Goal: Contribute content: Contribute content

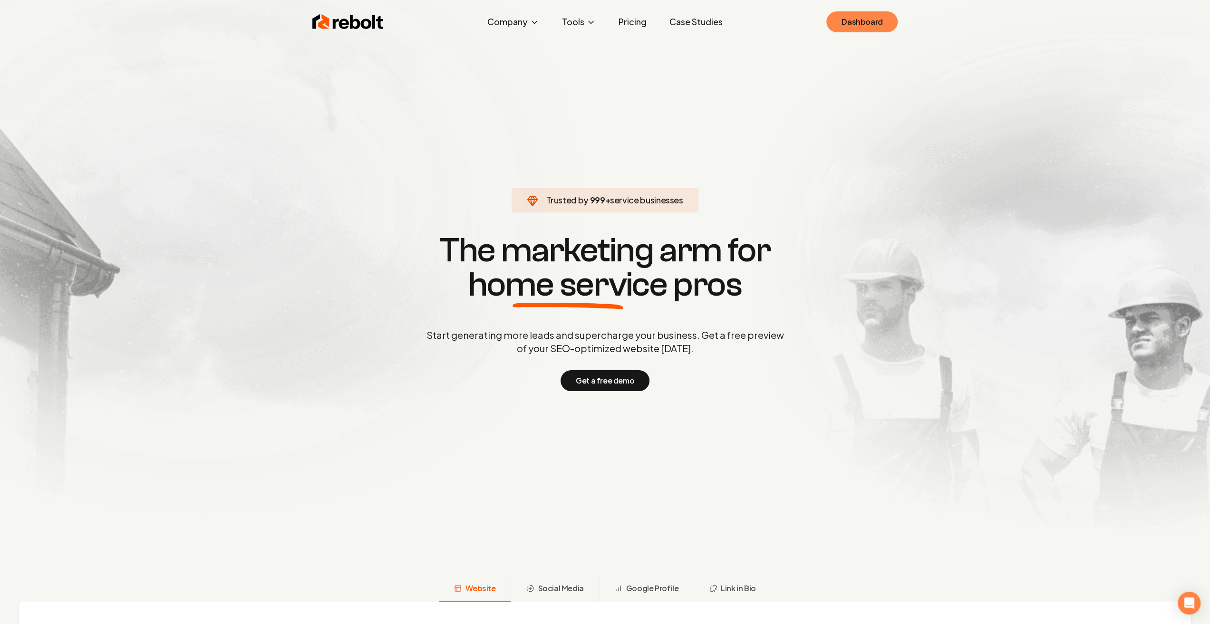
click at [857, 31] on link "Dashboard" at bounding box center [861, 21] width 71 height 21
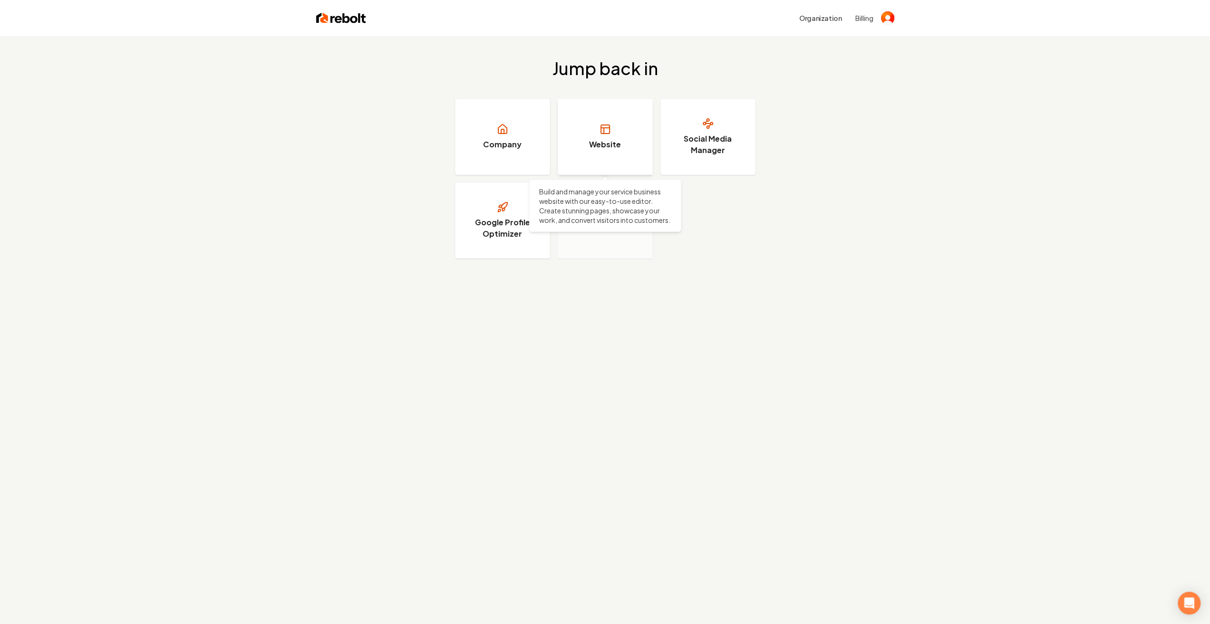
click at [589, 147] on link "Website" at bounding box center [605, 137] width 95 height 76
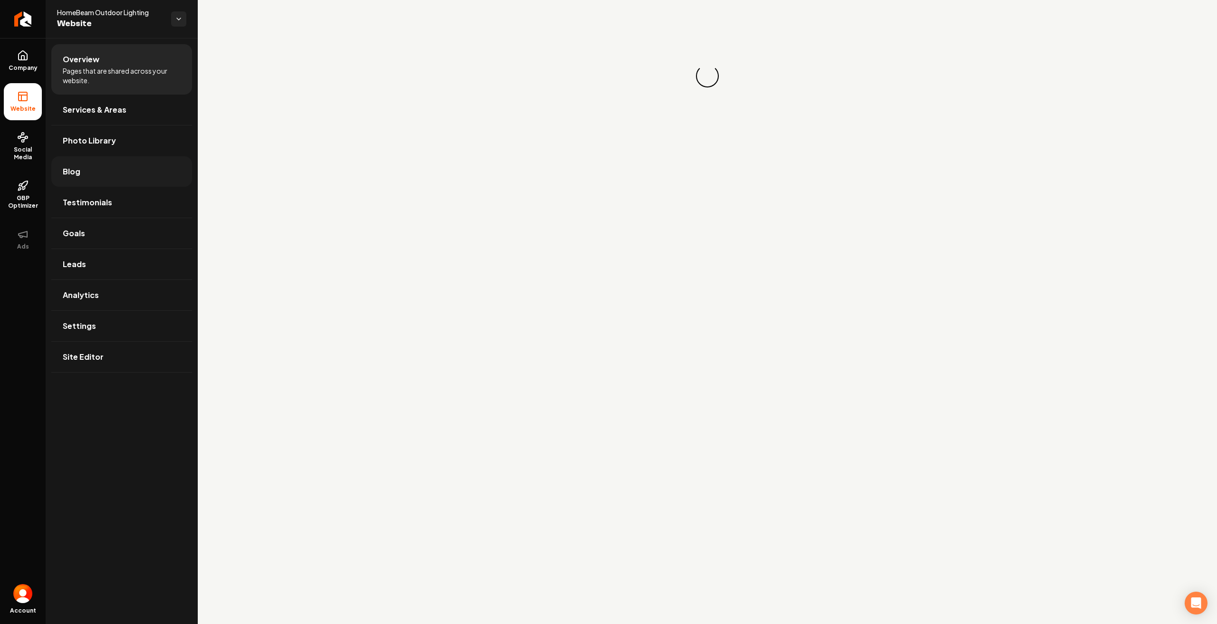
click at [87, 168] on link "Blog" at bounding box center [121, 171] width 141 height 30
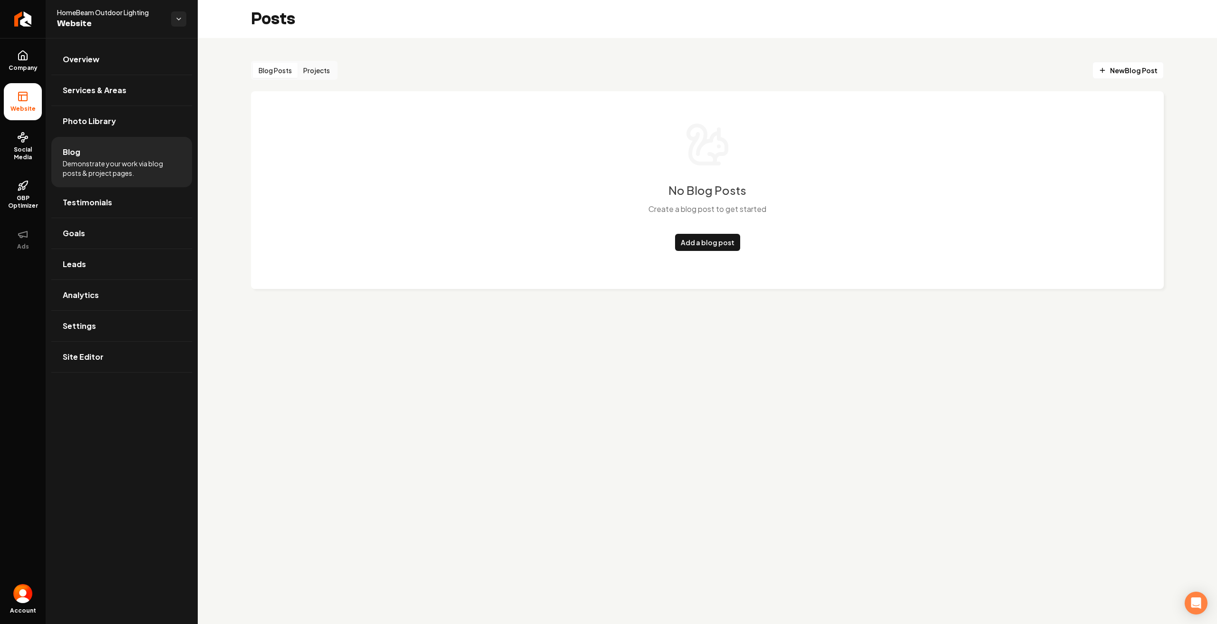
click at [311, 67] on button "Projects" at bounding box center [317, 70] width 38 height 15
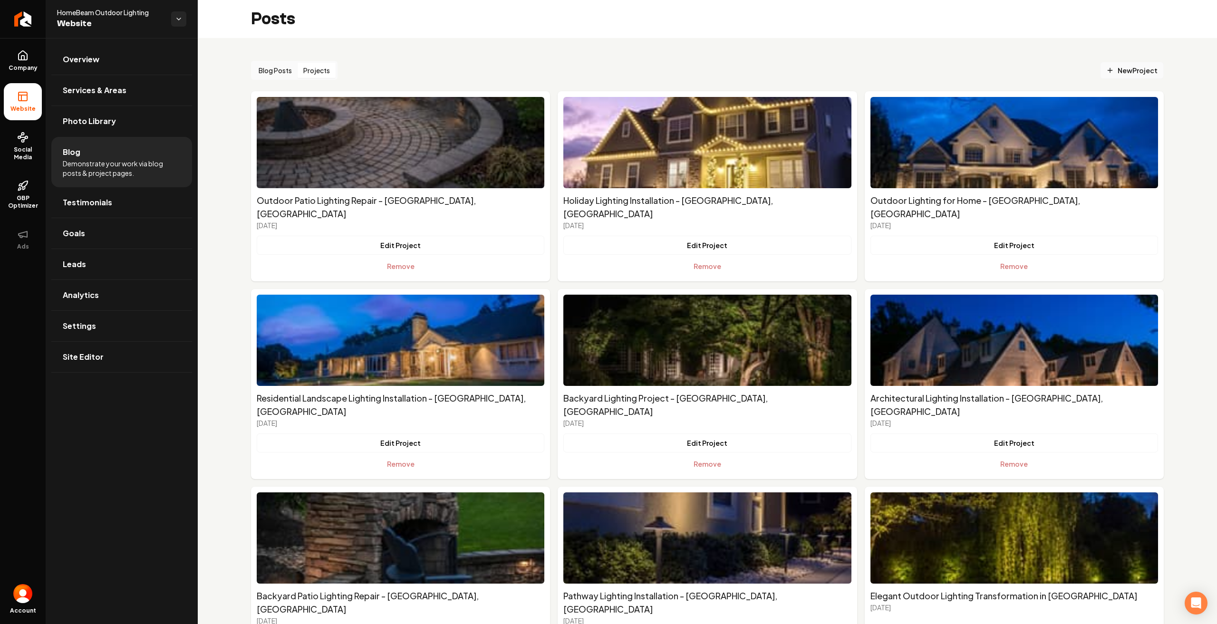
click at [1116, 64] on link "New Project" at bounding box center [1132, 70] width 64 height 17
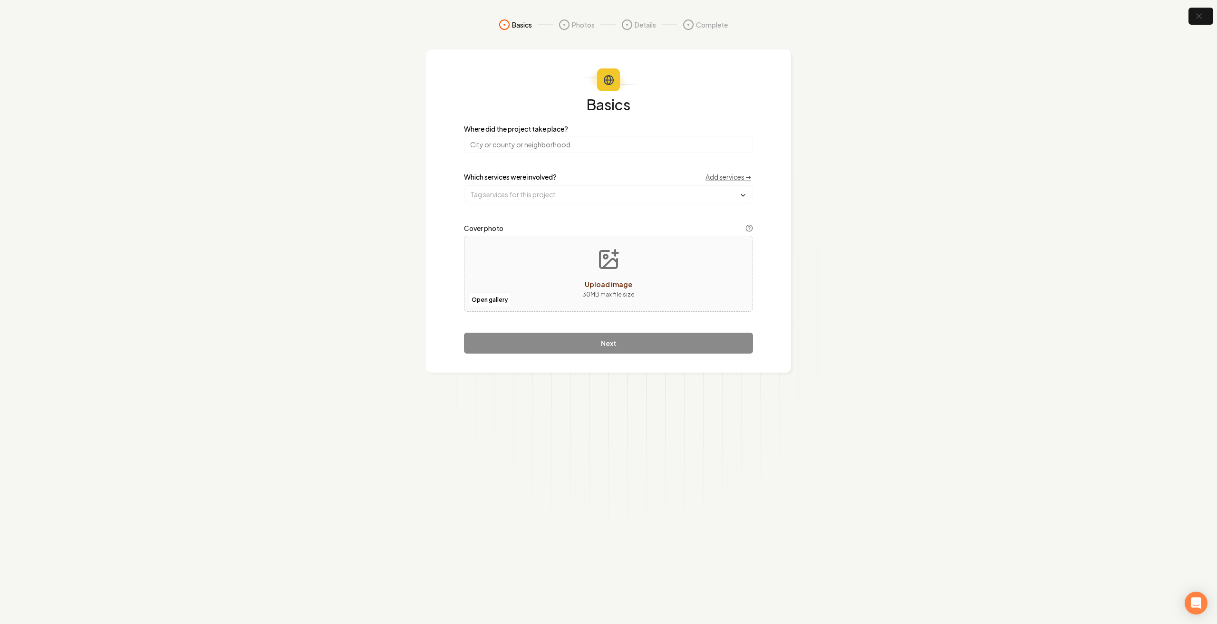
click at [623, 263] on button "Upload image 30 MB max file size" at bounding box center [609, 274] width 68 height 67
click at [664, 295] on div "Open gallery Upload image 30 MB max file size" at bounding box center [608, 274] width 289 height 76
type input "**********"
click at [682, 152] on input "search" at bounding box center [608, 144] width 289 height 17
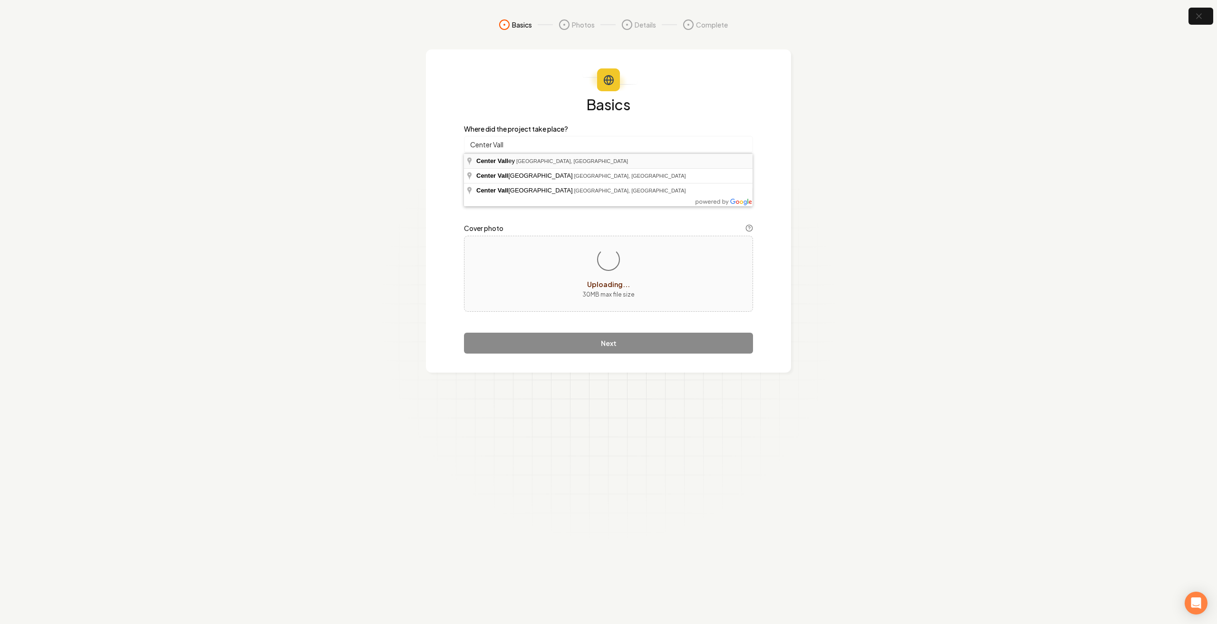
type input "[GEOGRAPHIC_DATA], [GEOGRAPHIC_DATA], [GEOGRAPHIC_DATA]"
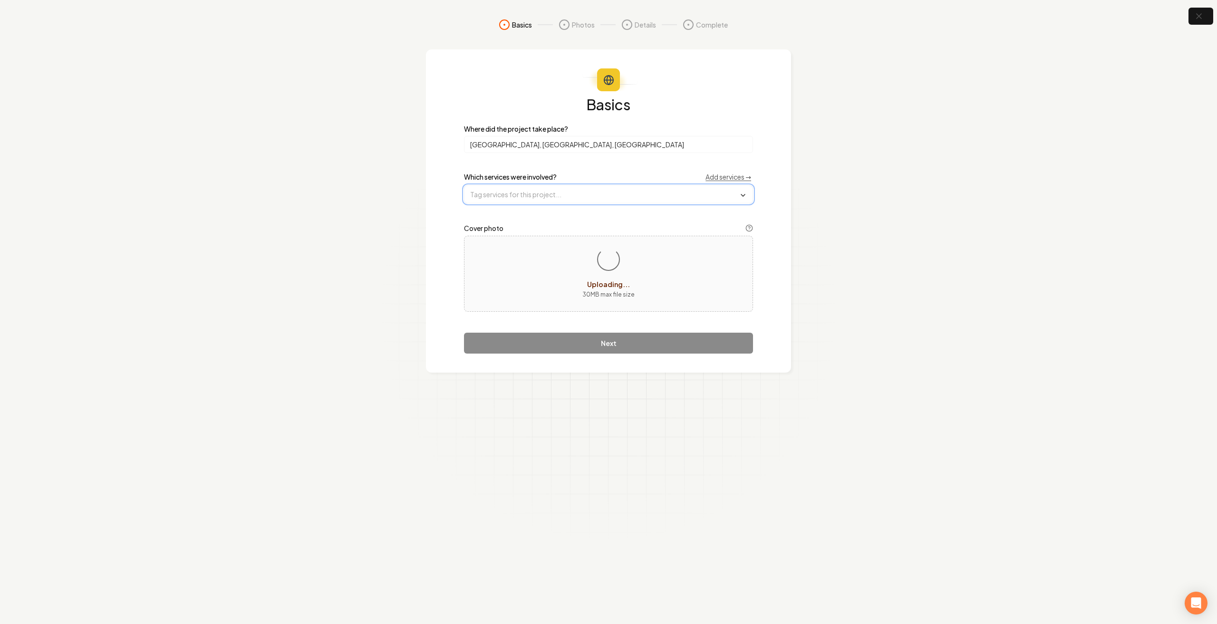
click at [600, 188] on input "text" at bounding box center [608, 194] width 288 height 17
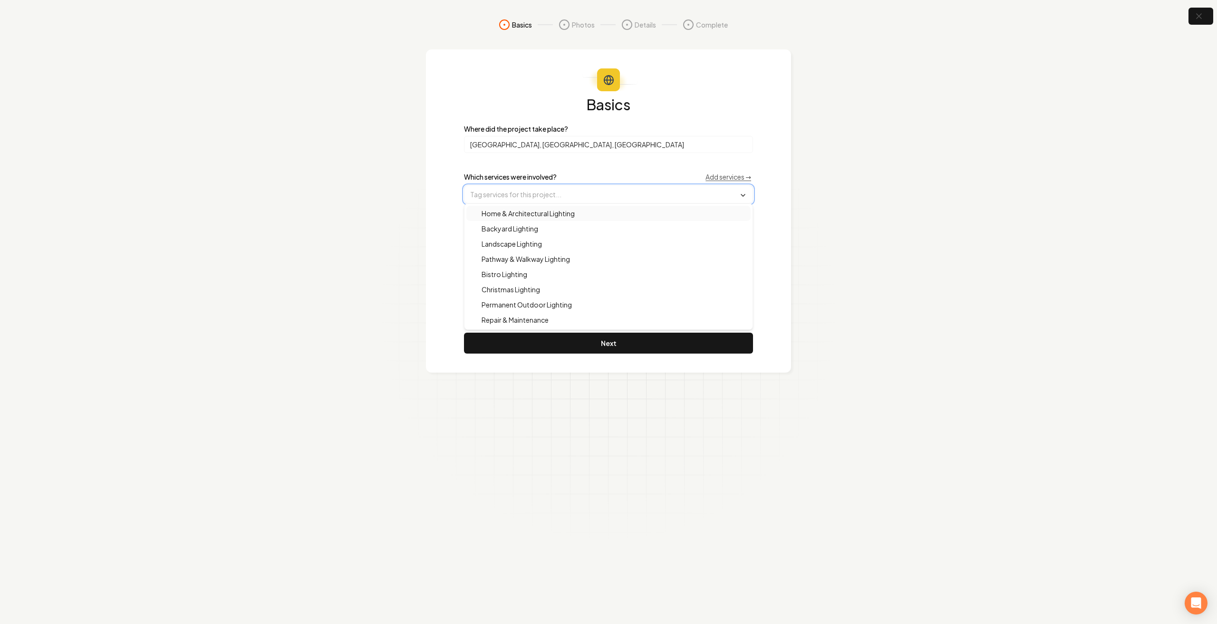
click at [581, 212] on div "Home & Architectural Lighting" at bounding box center [608, 213] width 284 height 15
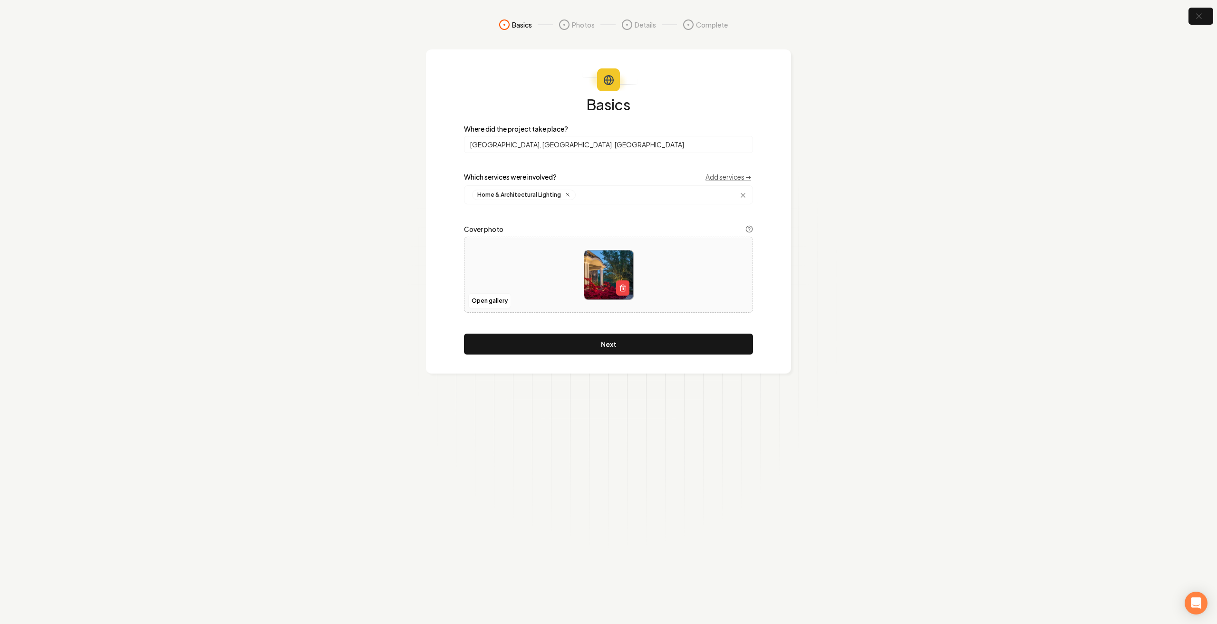
click at [437, 232] on div "Basics Where did the project take place? [GEOGRAPHIC_DATA], [GEOGRAPHIC_DATA], …" at bounding box center [608, 211] width 365 height 324
click at [638, 344] on button "Next" at bounding box center [608, 344] width 289 height 21
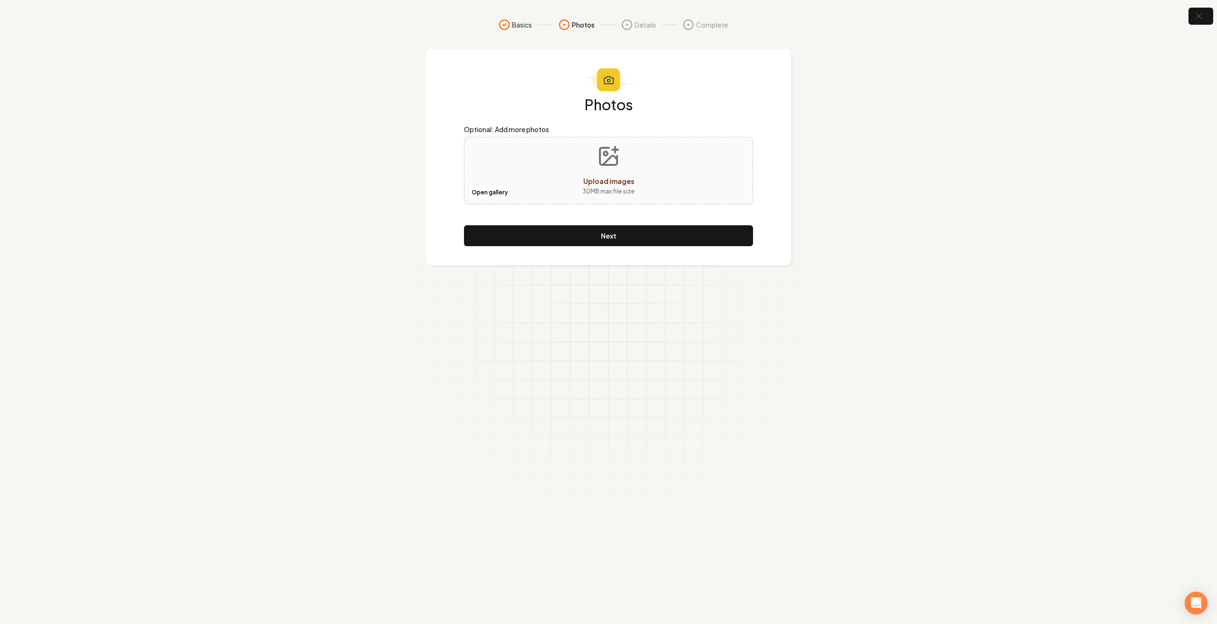
click at [619, 164] on icon "Upload images" at bounding box center [608, 156] width 23 height 23
type input "**********"
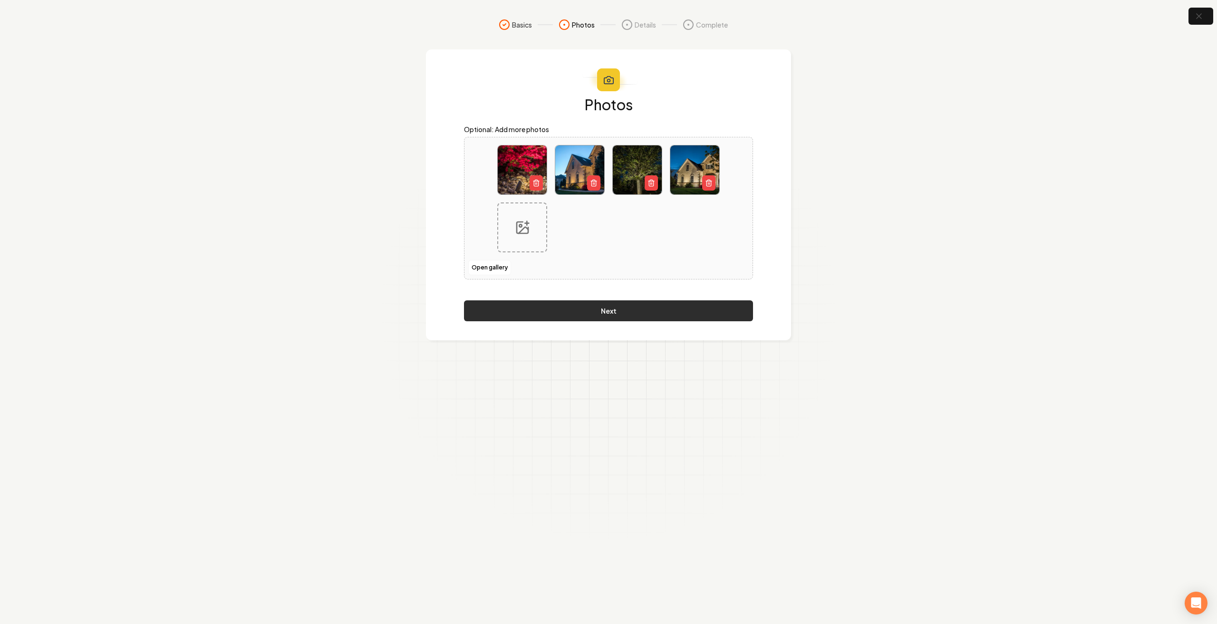
click at [618, 309] on button "Next" at bounding box center [608, 310] width 289 height 21
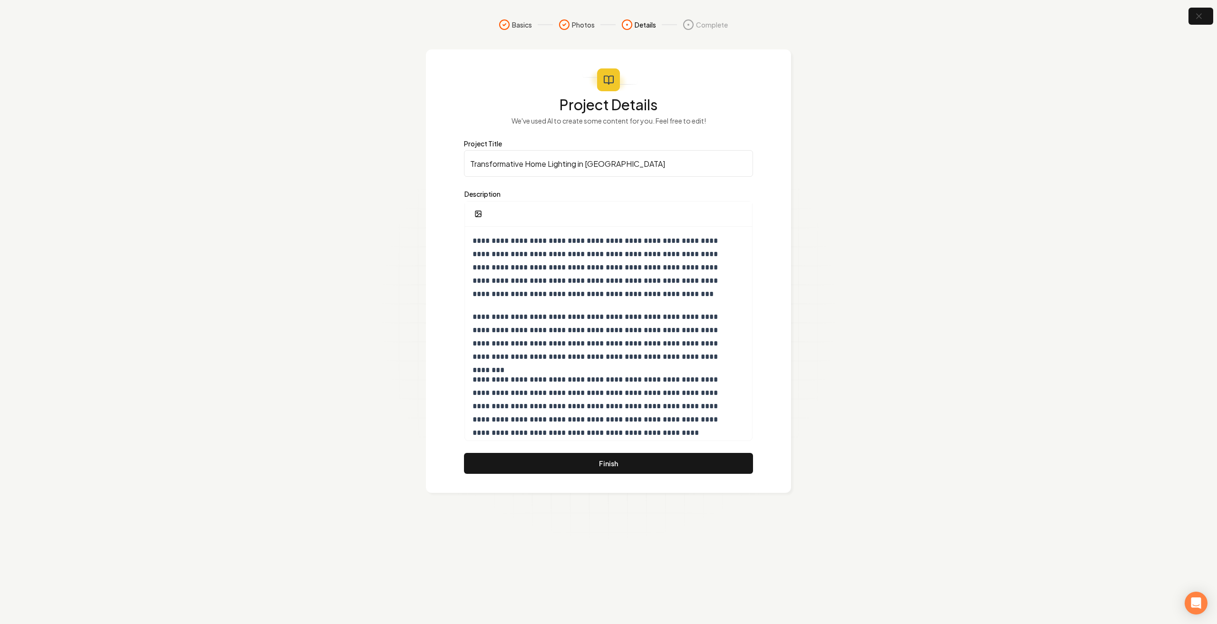
drag, startPoint x: 545, startPoint y: 164, endPoint x: 526, endPoint y: 162, distance: 19.6
click at [526, 162] on input "Transformative Home Lighting in [GEOGRAPHIC_DATA]" at bounding box center [608, 163] width 289 height 27
drag, startPoint x: 523, startPoint y: 165, endPoint x: 441, endPoint y: 166, distance: 82.3
click at [443, 168] on div "**********" at bounding box center [608, 271] width 365 height 444
type input "Landscape Lighting in [GEOGRAPHIC_DATA]"
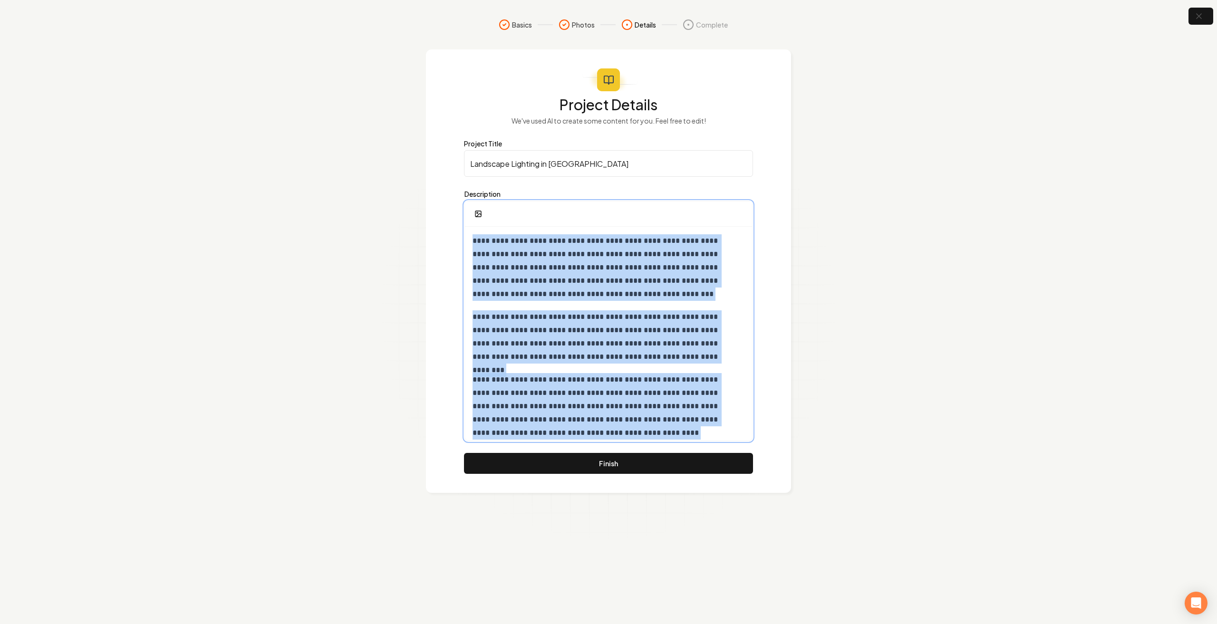
scroll to position [145, 0]
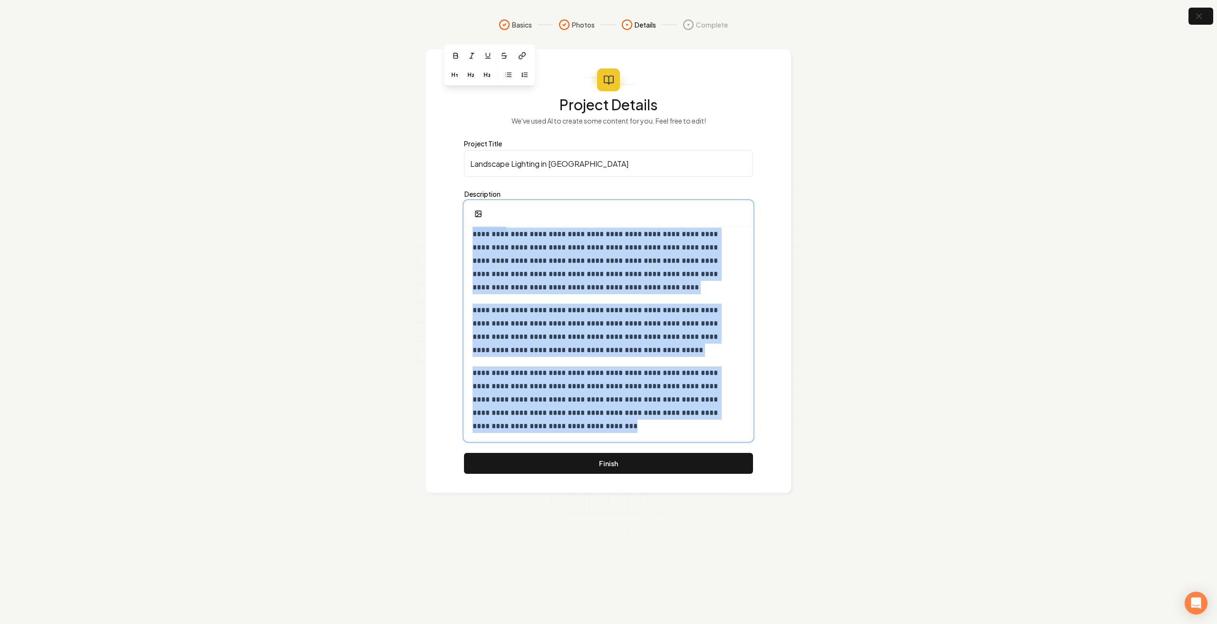
drag, startPoint x: 474, startPoint y: 240, endPoint x: 716, endPoint y: 496, distance: 352.8
click at [716, 496] on section "**********" at bounding box center [608, 312] width 1217 height 624
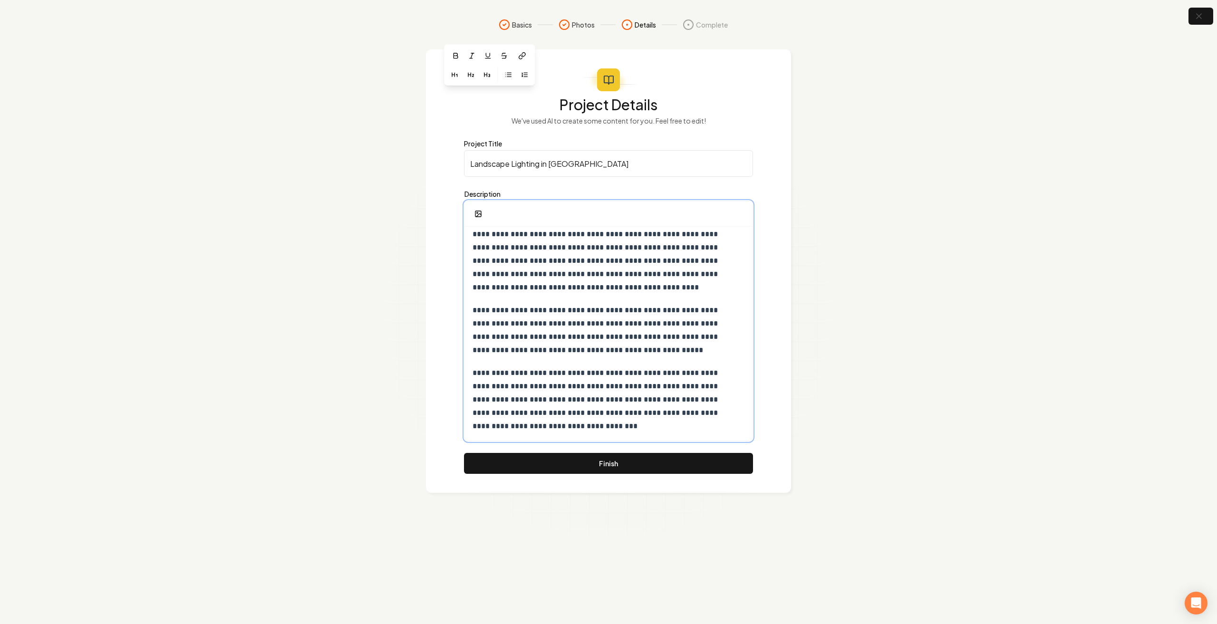
scroll to position [0, 0]
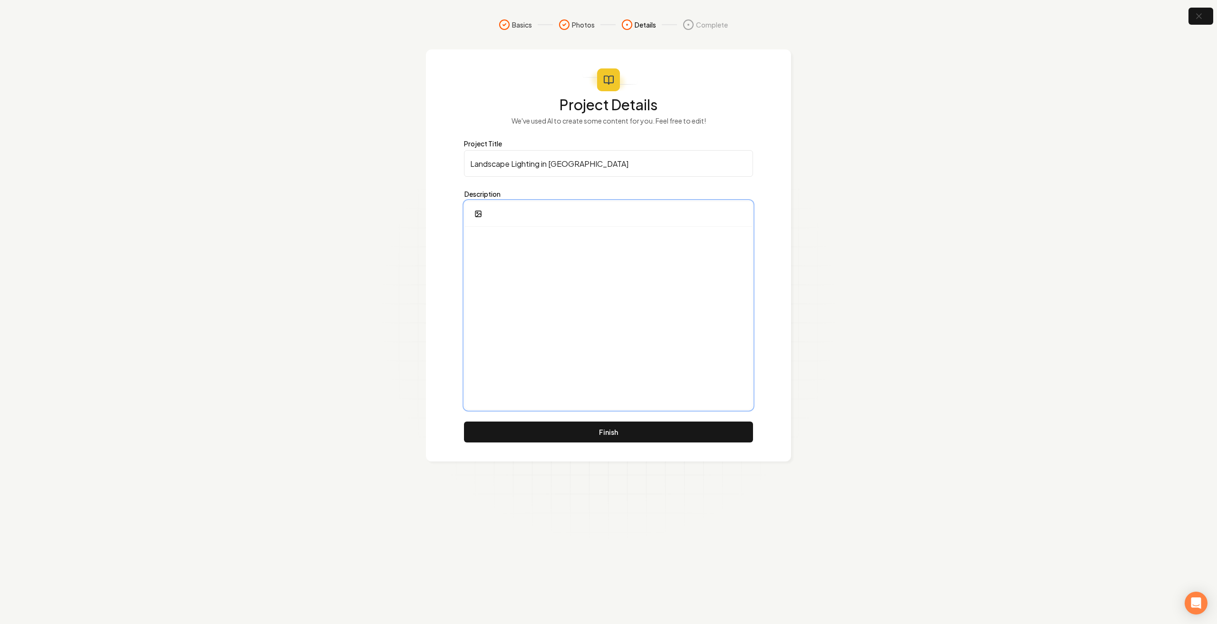
click at [531, 244] on p at bounding box center [605, 240] width 265 height 13
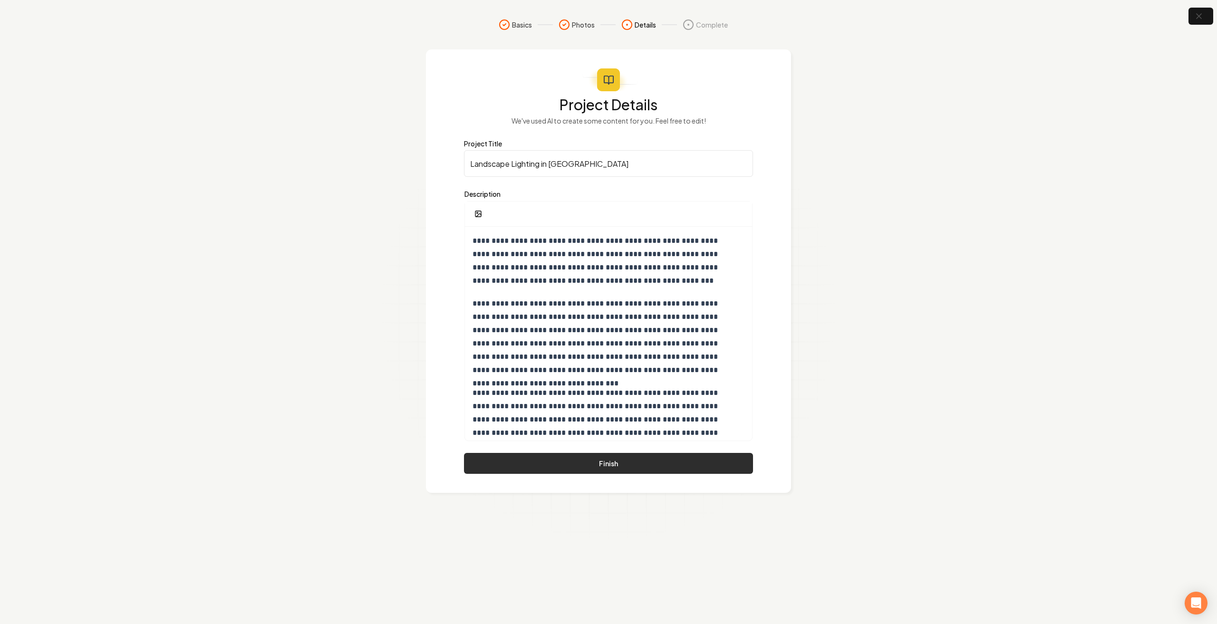
click at [612, 458] on button "Finish" at bounding box center [608, 463] width 289 height 21
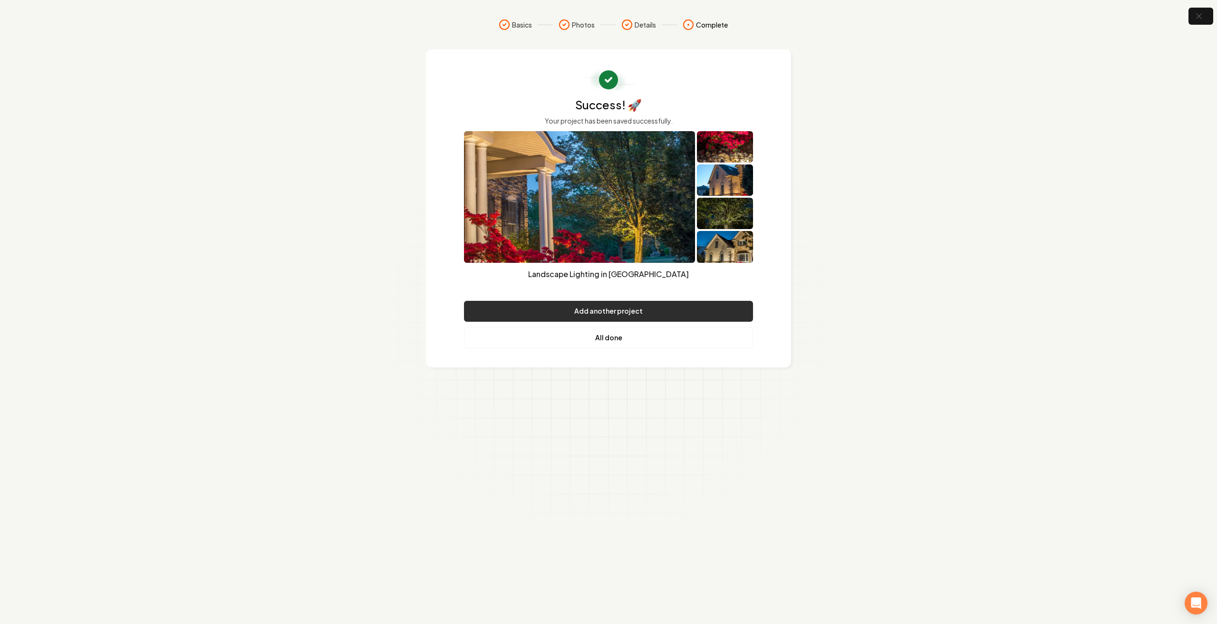
click at [622, 315] on button "Add another project" at bounding box center [608, 311] width 289 height 21
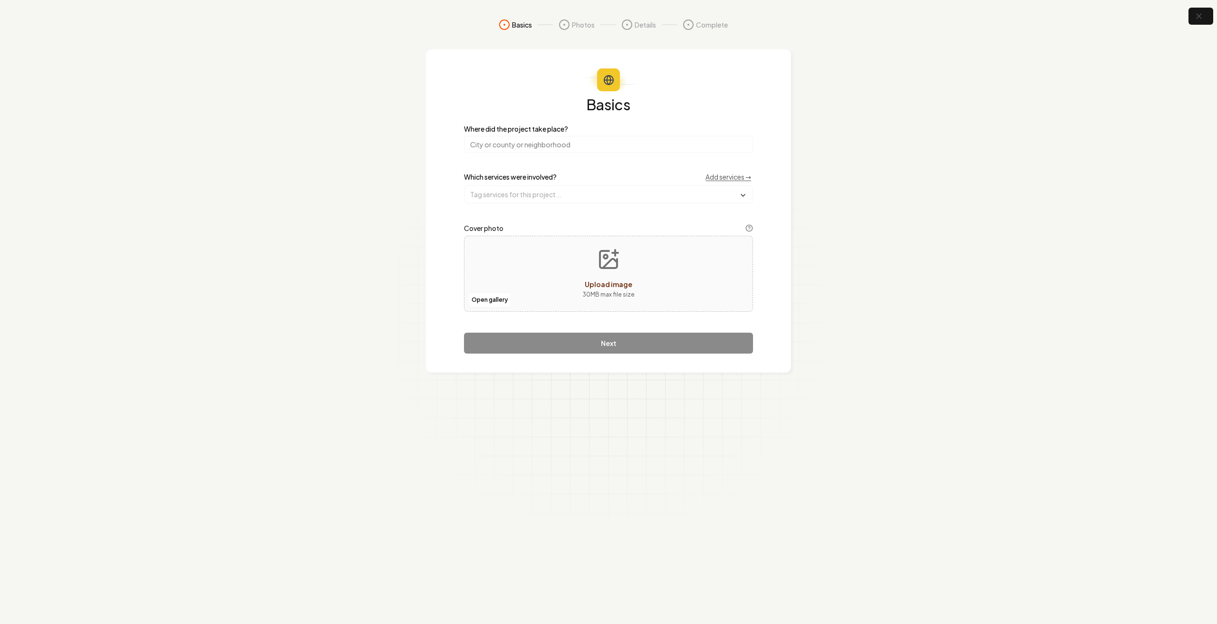
click at [584, 147] on input "search" at bounding box center [608, 144] width 289 height 17
type input "Bethlehem, PA"
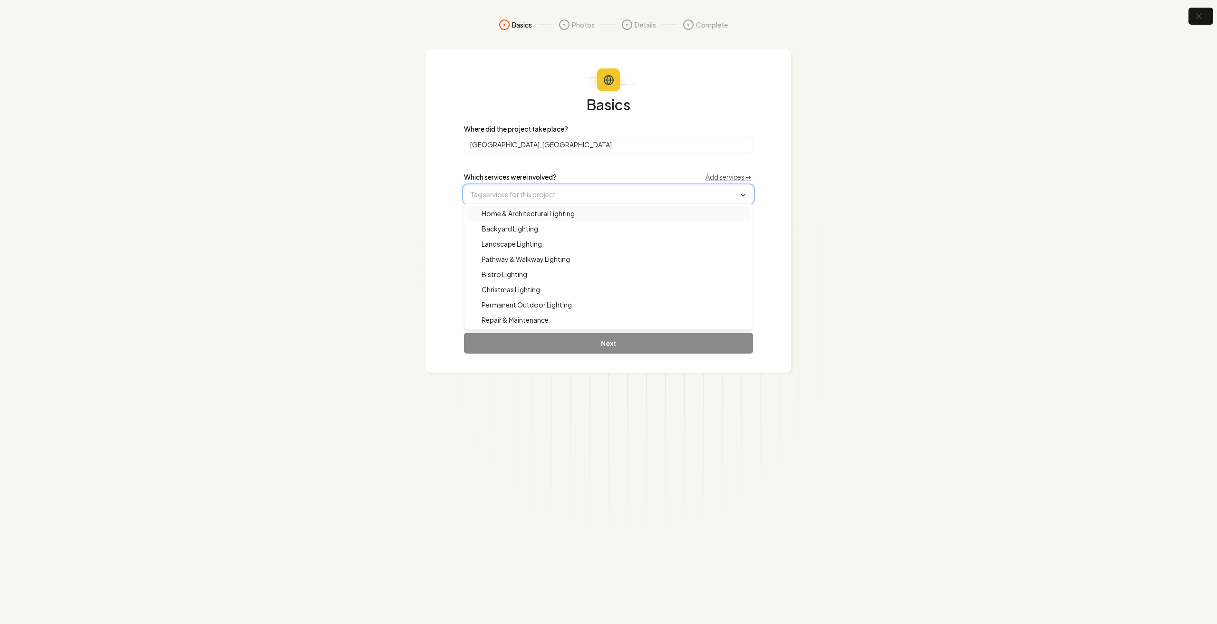
click at [530, 191] on input "text" at bounding box center [608, 194] width 288 height 17
click at [526, 242] on span "Landscape Lighting" at bounding box center [506, 244] width 72 height 10
click at [539, 210] on span "Home & Architectural Lighting" at bounding box center [522, 215] width 105 height 10
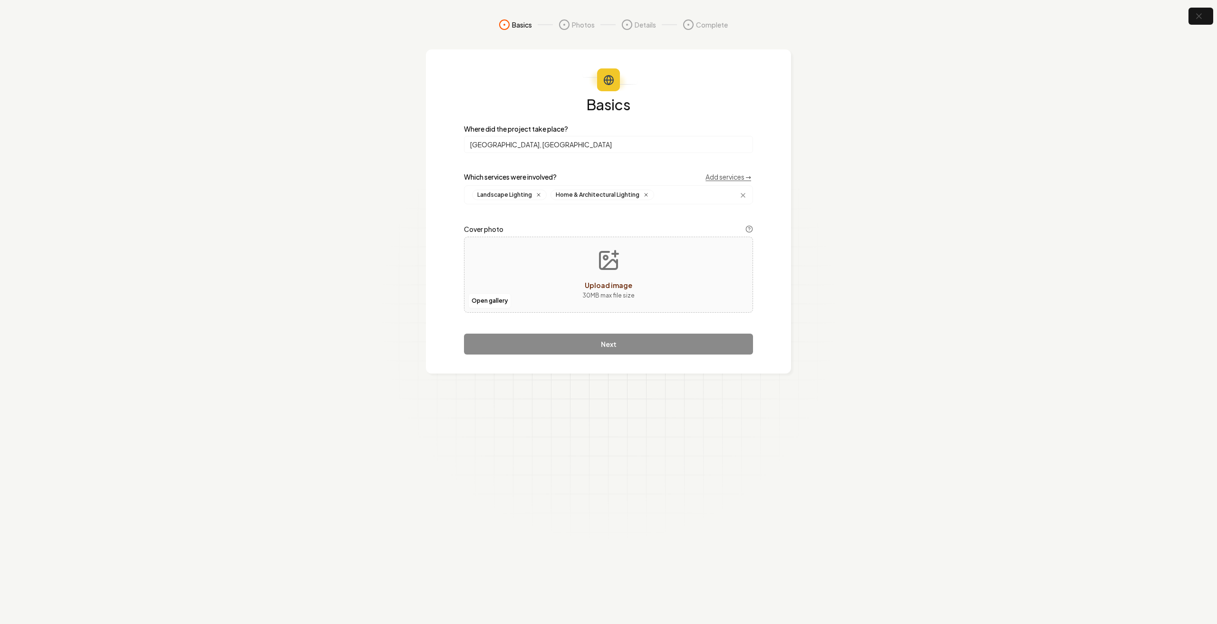
click at [442, 251] on div "Basics Where did the project take place? Bethlehem, PA Which services were invo…" at bounding box center [608, 211] width 365 height 324
click at [609, 283] on span "Upload image" at bounding box center [609, 285] width 48 height 9
type input "**********"
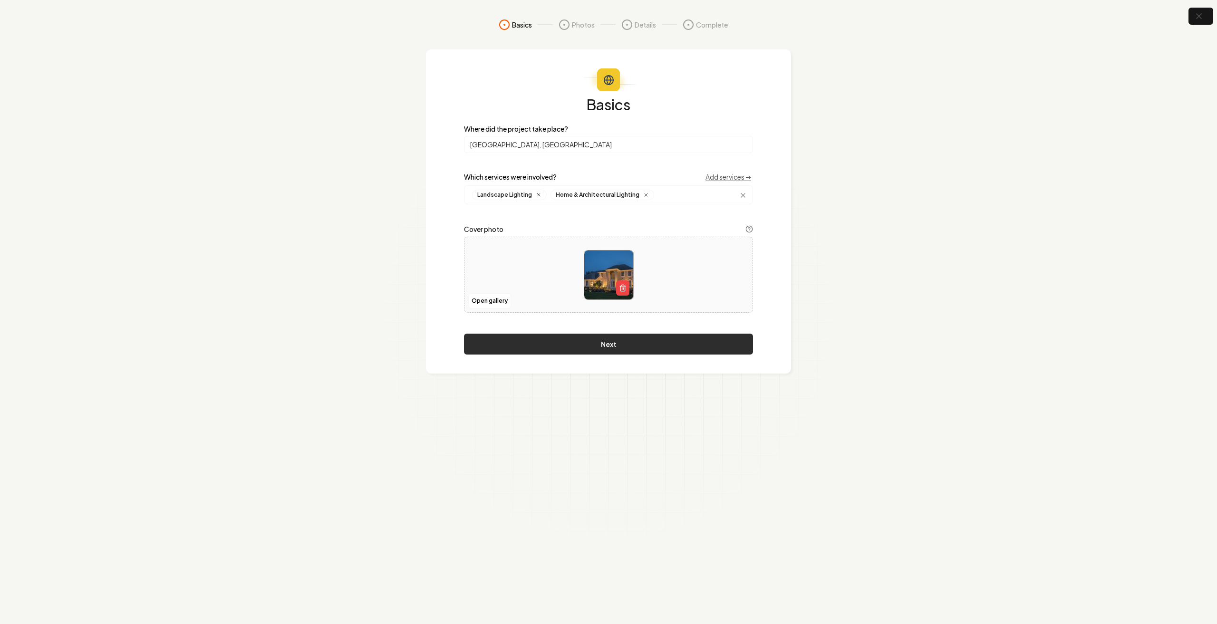
click at [624, 343] on button "Next" at bounding box center [608, 344] width 289 height 21
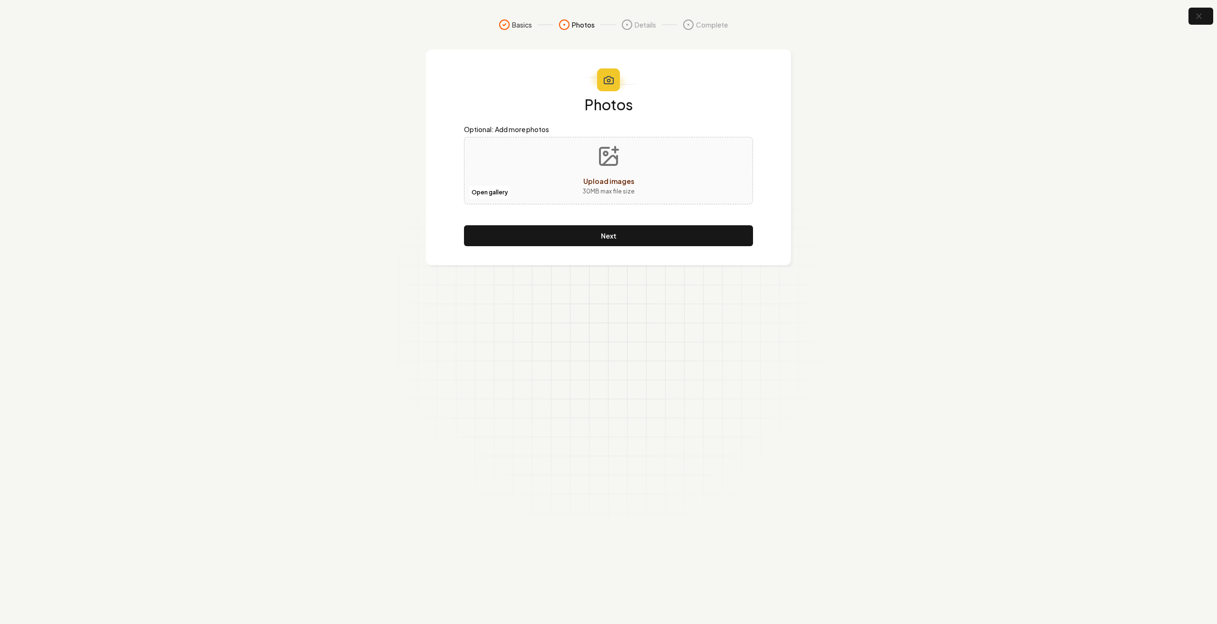
click at [636, 171] on button "Upload images 30 MB max file size" at bounding box center [609, 170] width 68 height 67
click at [633, 156] on button "Upload images 30 MB max file size" at bounding box center [609, 170] width 68 height 67
type input "**********"
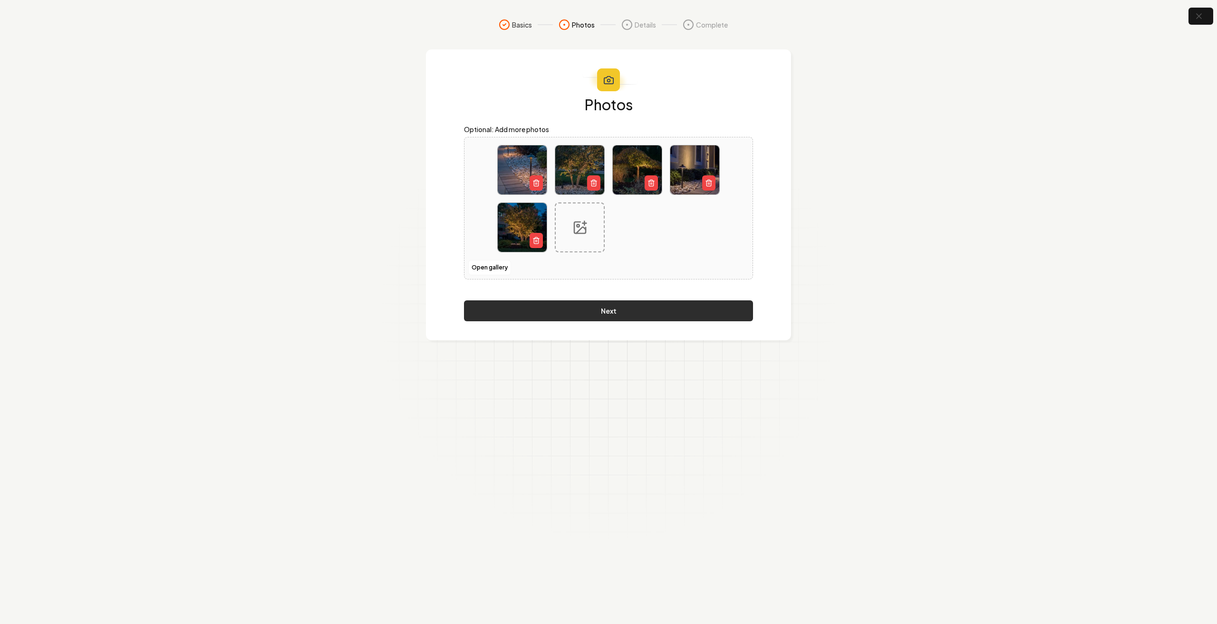
click at [599, 307] on button "Next" at bounding box center [608, 310] width 289 height 21
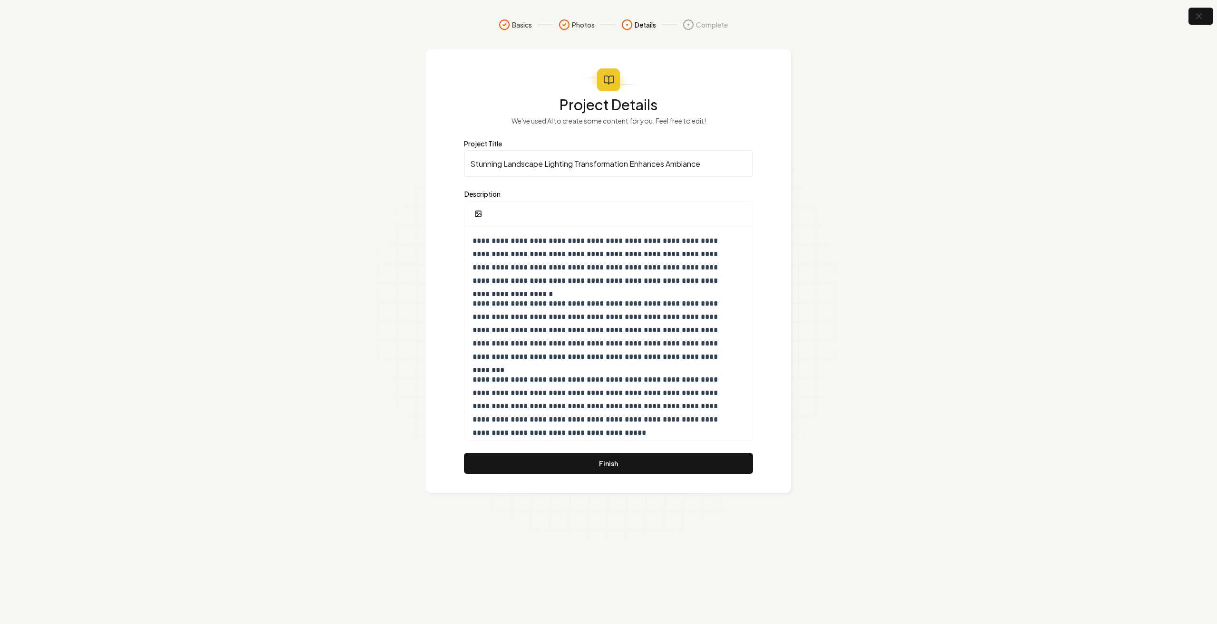
drag, startPoint x: 503, startPoint y: 161, endPoint x: 433, endPoint y: 166, distance: 70.6
click at [433, 166] on div "**********" at bounding box center [608, 271] width 365 height 444
drag, startPoint x: 695, startPoint y: 163, endPoint x: 595, endPoint y: 170, distance: 99.6
click at [595, 170] on input "Landscape Lighting Transformation Enhances Ambiance" at bounding box center [608, 163] width 289 height 27
type input "Landscape Lighting - Bethlehem, PA"
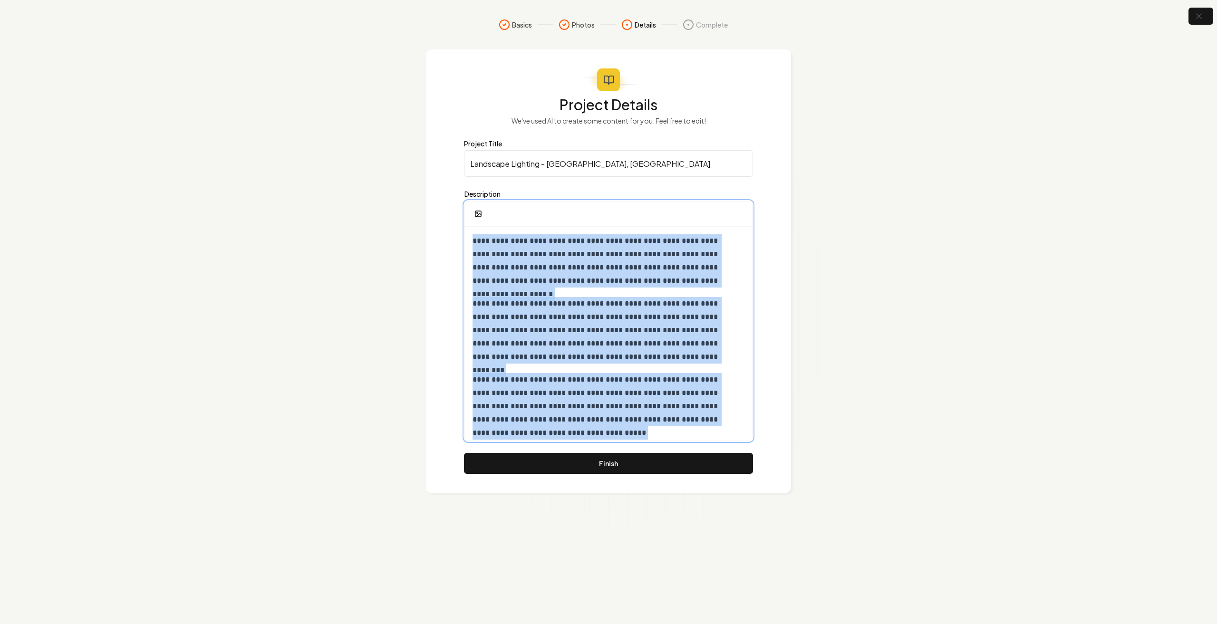
scroll to position [83, 0]
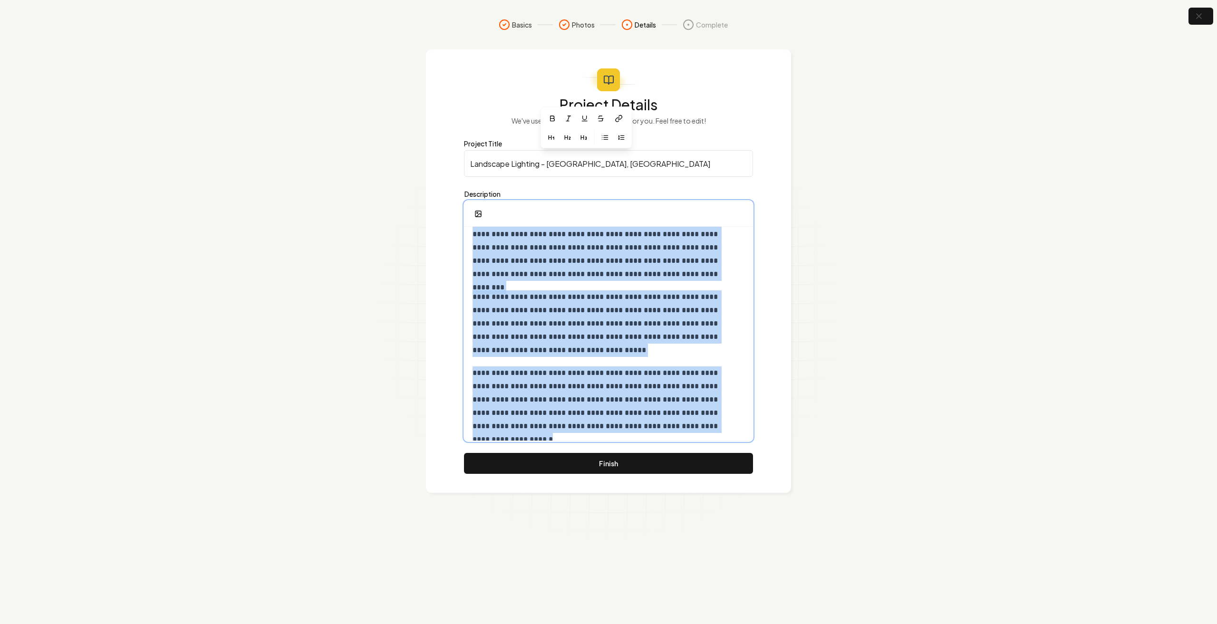
drag, startPoint x: 471, startPoint y: 240, endPoint x: 758, endPoint y: 555, distance: 426.0
click at [758, 555] on section "**********" at bounding box center [608, 312] width 1217 height 624
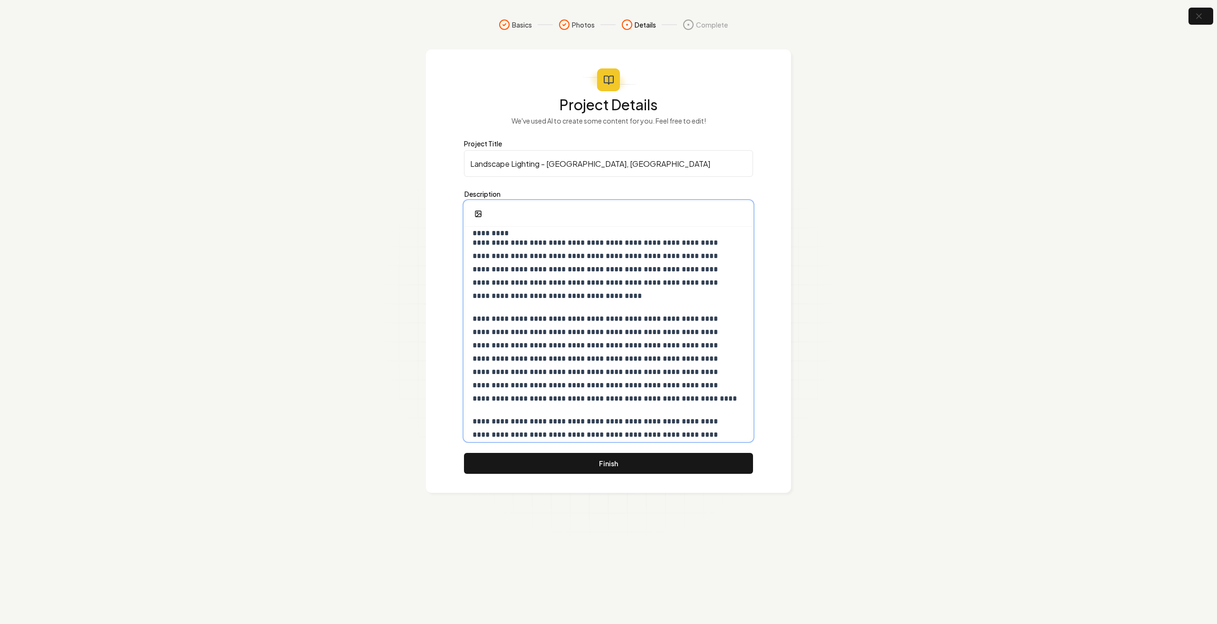
scroll to position [95, 0]
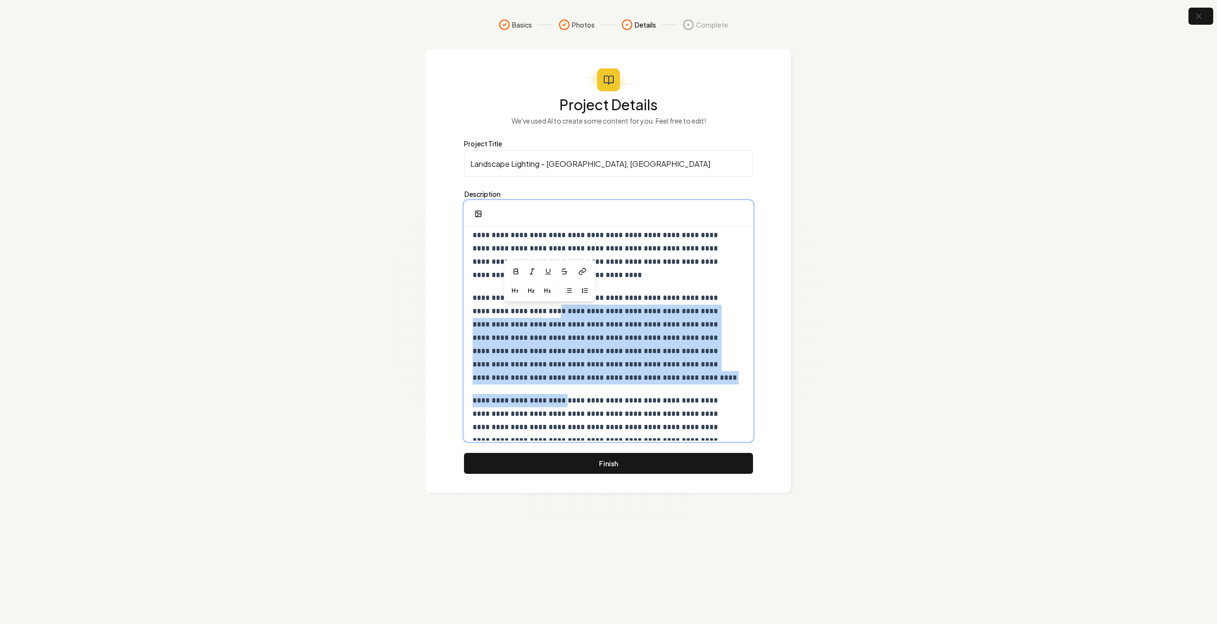
drag, startPoint x: 540, startPoint y: 311, endPoint x: 557, endPoint y: 393, distance: 83.2
click at [557, 393] on div "**********" at bounding box center [608, 374] width 287 height 485
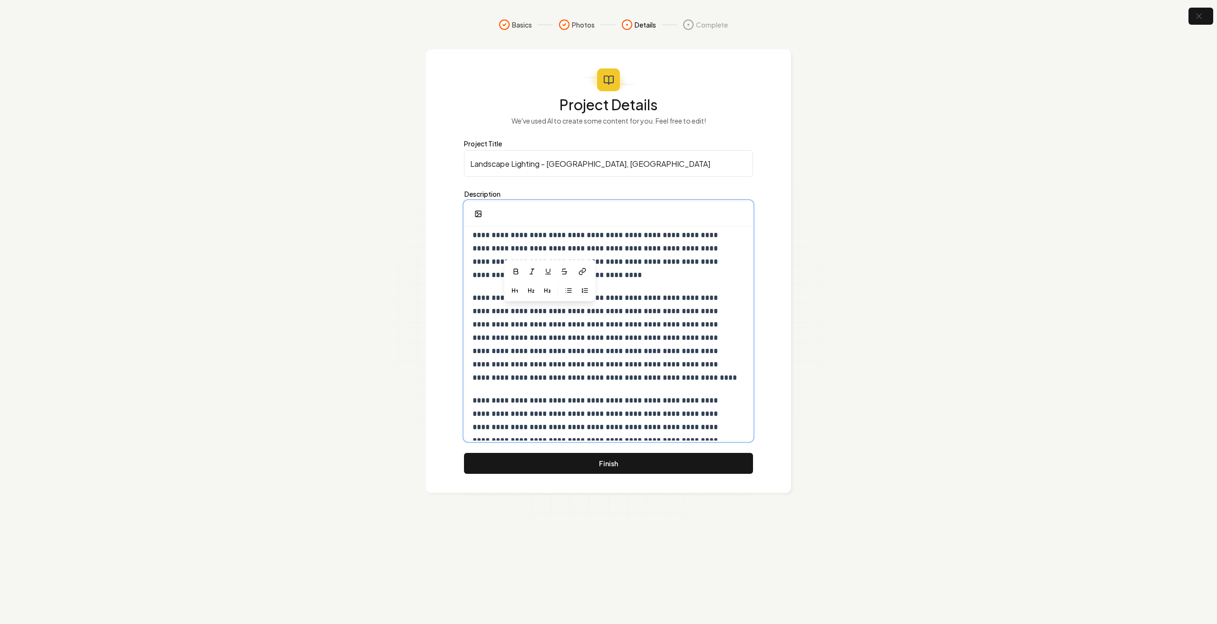
click at [573, 408] on p "**********" at bounding box center [605, 427] width 265 height 67
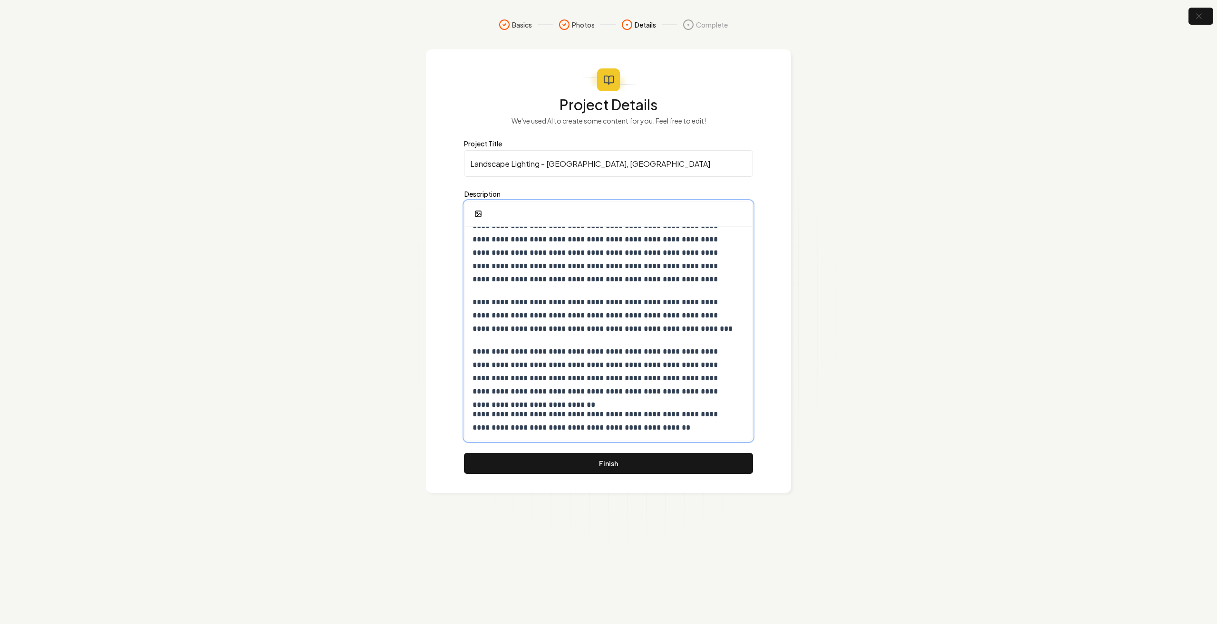
scroll to position [271, 0]
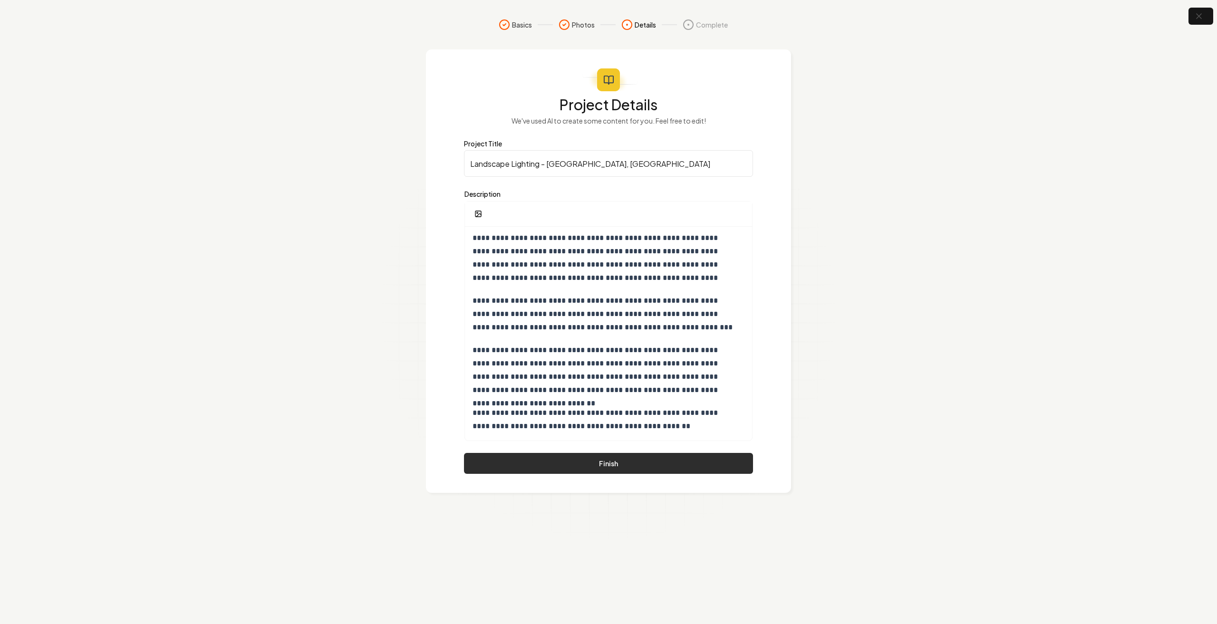
click at [610, 471] on button "Finish" at bounding box center [608, 463] width 289 height 21
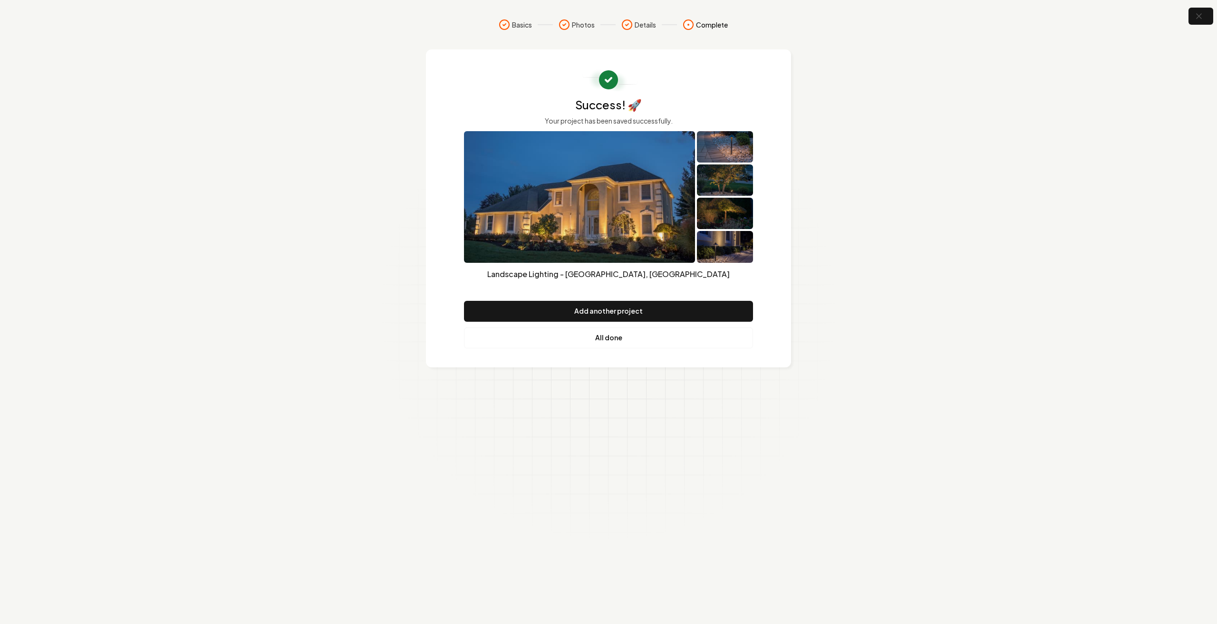
click at [618, 333] on link "All done" at bounding box center [608, 338] width 289 height 21
